Goal: Task Accomplishment & Management: Manage account settings

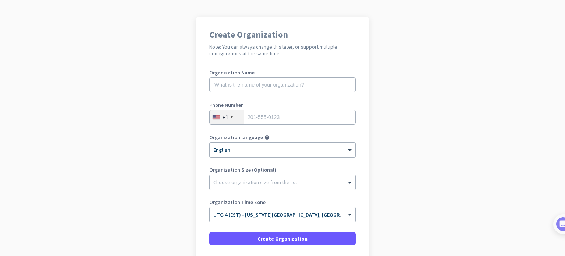
scroll to position [53, 0]
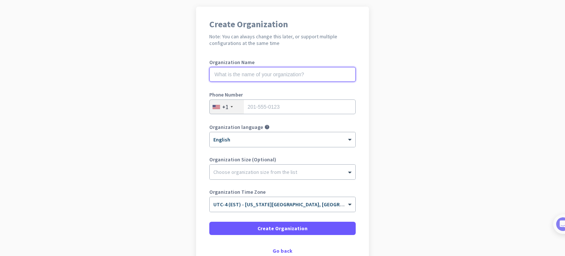
click at [264, 75] on input "text" at bounding box center [282, 74] width 147 height 15
type input "F&D Partners"
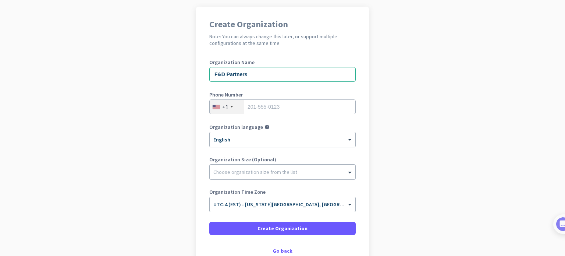
click at [228, 105] on div "+1" at bounding box center [227, 107] width 34 height 14
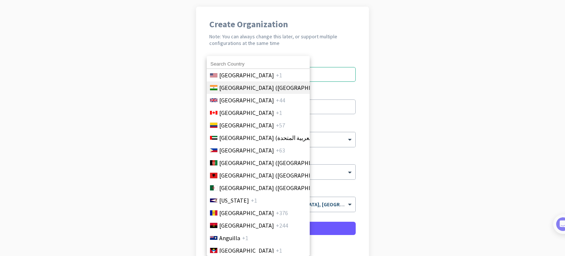
click at [242, 89] on span "India (भारत)" at bounding box center [276, 87] width 115 height 9
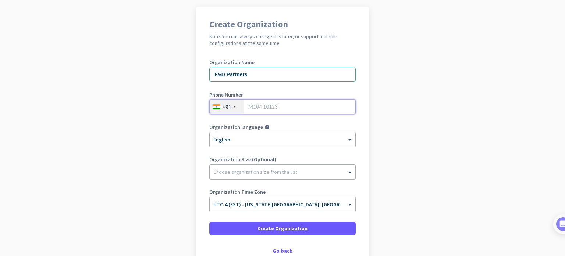
click at [261, 105] on input "tel" at bounding box center [282, 106] width 147 height 15
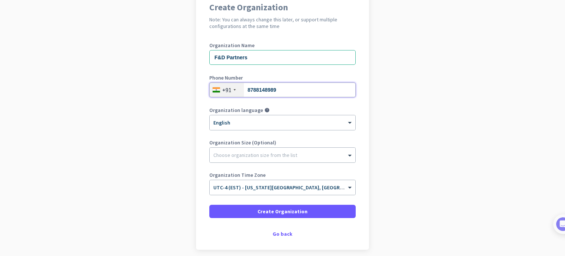
scroll to position [81, 0]
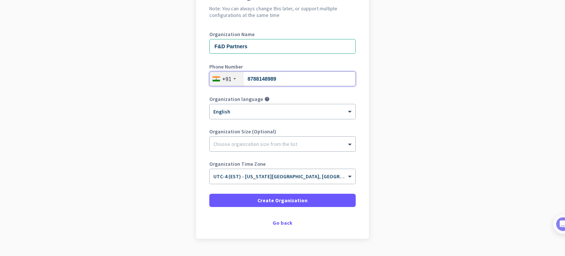
type input "8788148989"
click at [192, 155] on app-onboarding-organization "Create Organization Note: You can always change this later, or support multiple…" at bounding box center [282, 127] width 565 height 297
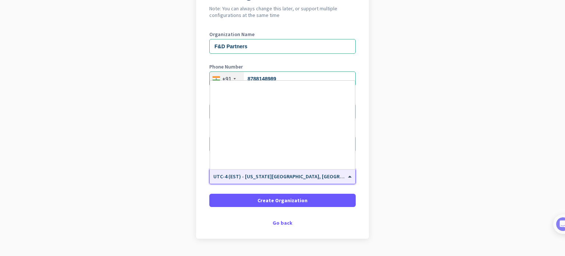
click at [347, 174] on span at bounding box center [350, 176] width 9 height 6
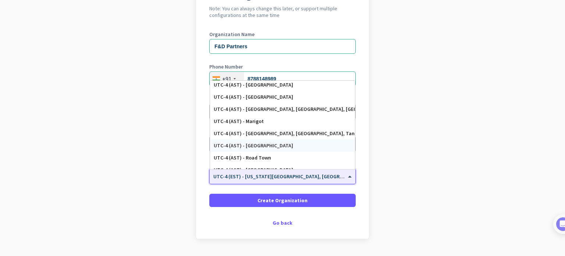
scroll to position [621, 0]
click at [434, 120] on app-onboarding-organization "Create Organization Note: You can always change this later, or support multiple…" at bounding box center [282, 127] width 565 height 297
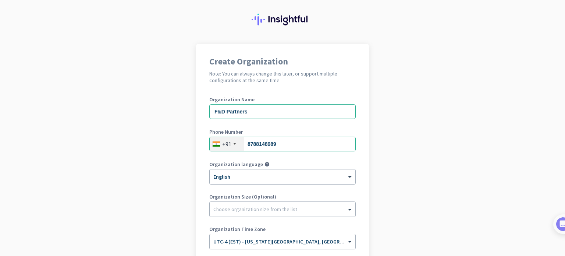
scroll to position [100, 0]
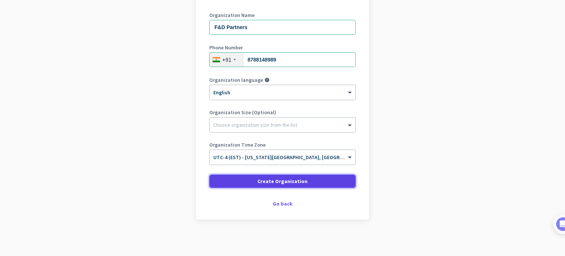
click at [286, 179] on span "Create Organization" at bounding box center [283, 180] width 50 height 7
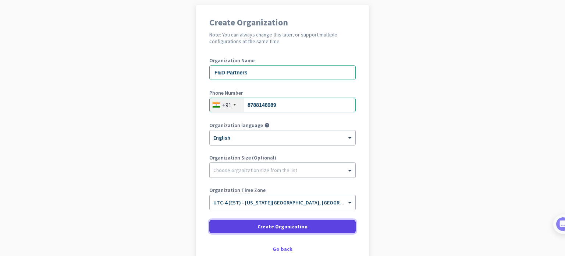
scroll to position [33, 0]
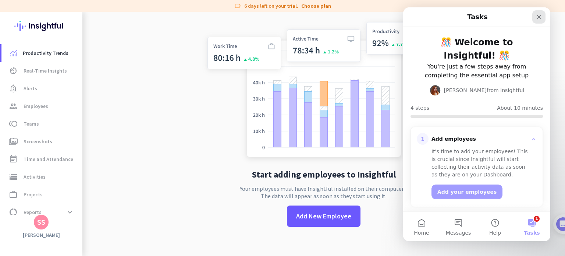
click at [538, 14] on icon "Close" at bounding box center [539, 17] width 6 height 6
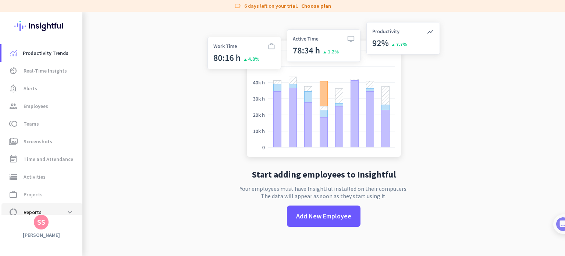
scroll to position [27, 0]
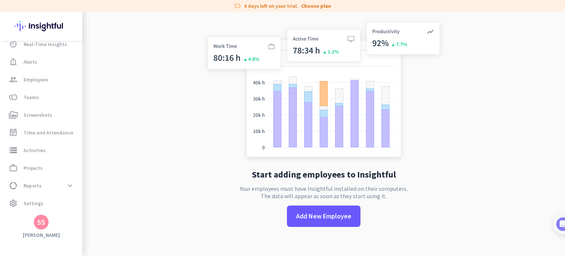
click at [40, 226] on div "SS" at bounding box center [41, 221] width 8 height 7
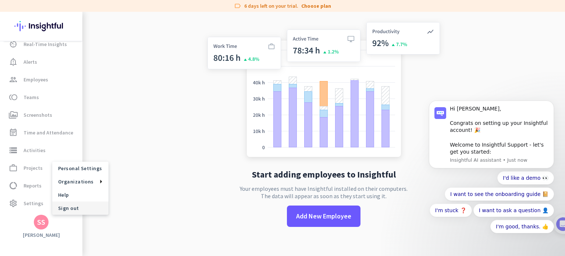
scroll to position [0, 0]
click at [28, 206] on div at bounding box center [282, 128] width 565 height 256
click at [32, 205] on span "Settings" at bounding box center [34, 203] width 20 height 9
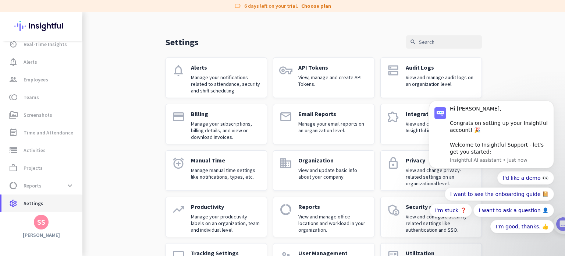
click at [32, 205] on span "Settings" at bounding box center [34, 203] width 20 height 9
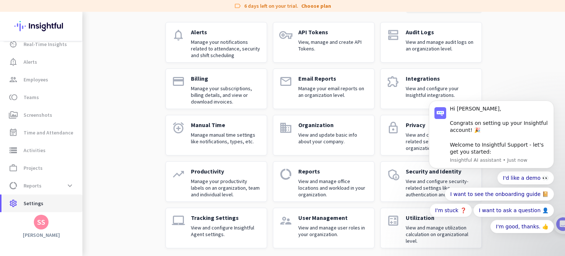
scroll to position [51, 0]
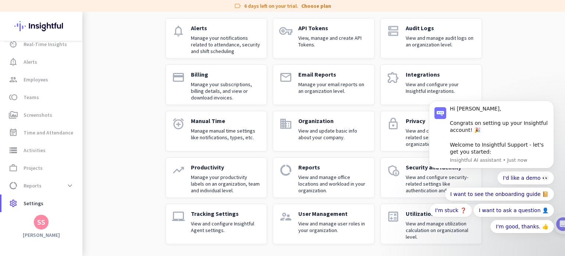
click at [40, 219] on div "SS" at bounding box center [41, 221] width 8 height 7
click at [40, 219] on div at bounding box center [282, 128] width 565 height 256
click at [40, 219] on div "SS" at bounding box center [41, 221] width 8 height 7
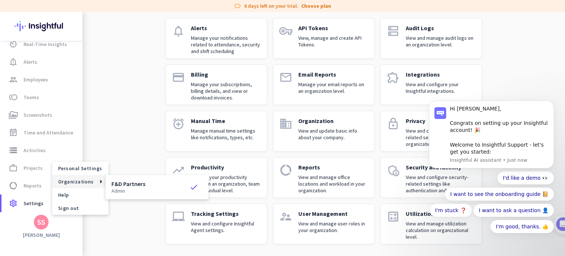
click at [144, 190] on p "admin" at bounding box center [129, 190] width 34 height 5
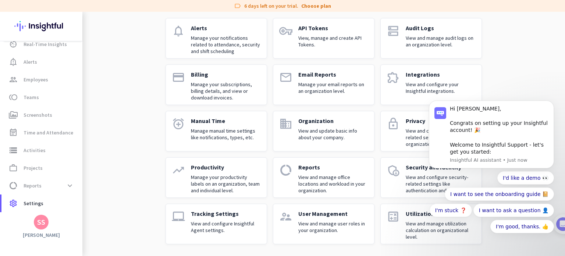
click at [39, 226] on div "SS" at bounding box center [41, 221] width 8 height 7
click at [80, 190] on link "Help" at bounding box center [80, 194] width 56 height 13
click at [47, 225] on div "SS" at bounding box center [41, 222] width 15 height 15
click at [80, 208] on span "Sign out" at bounding box center [80, 208] width 45 height 7
